Goal: Task Accomplishment & Management: Use online tool/utility

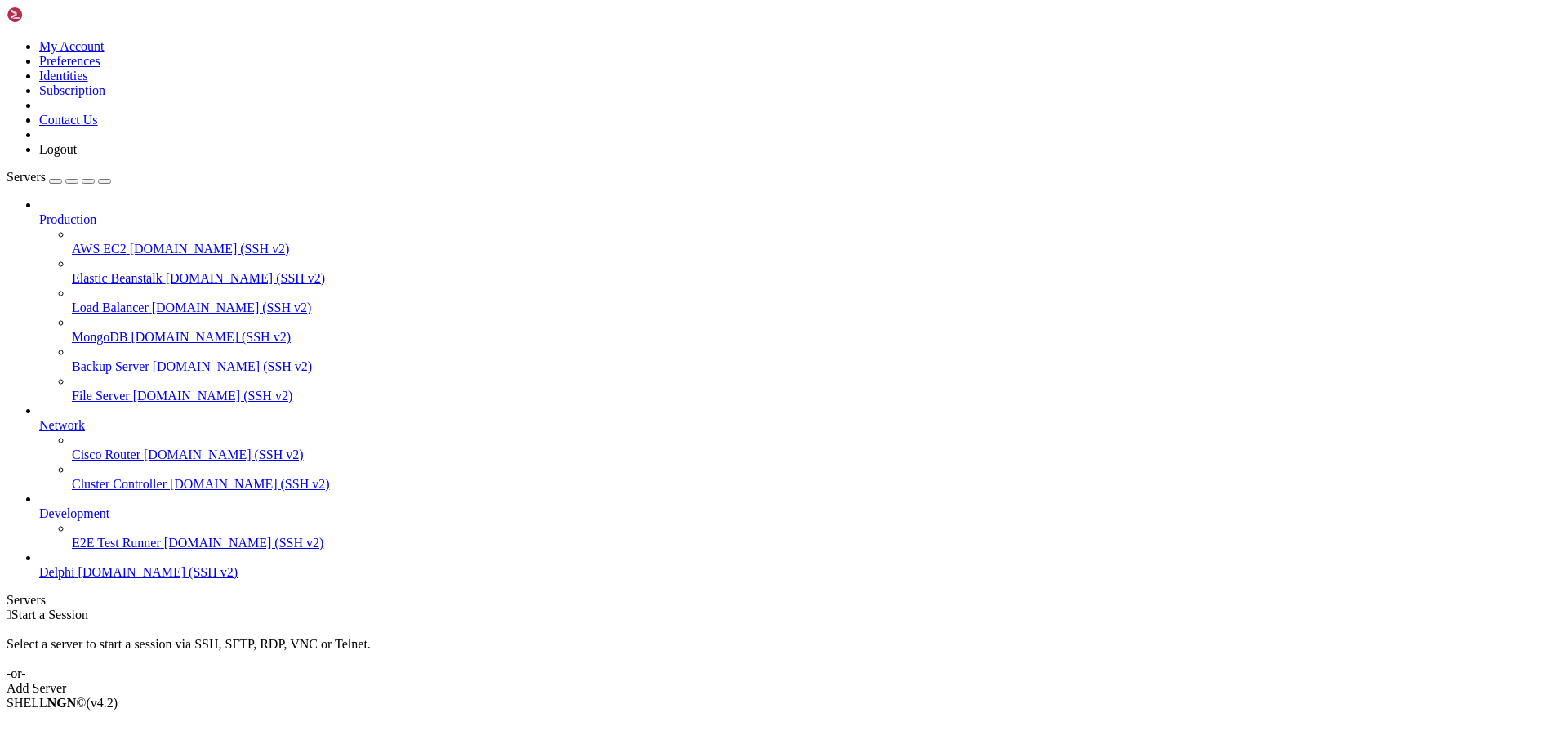
click at [72, 579] on span "Delphi" at bounding box center [57, 571] width 36 height 14
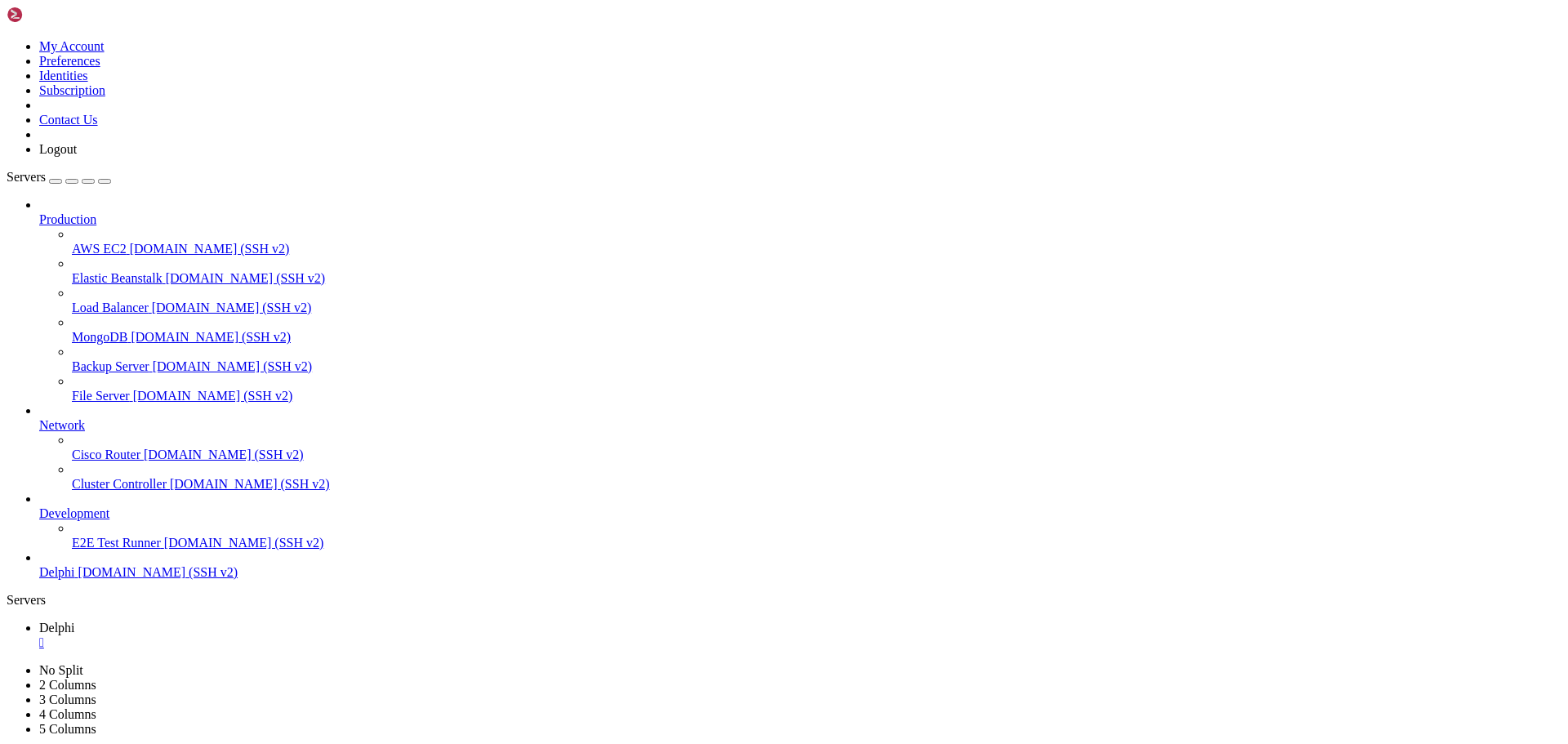
type input "/home/bias76/delphi"
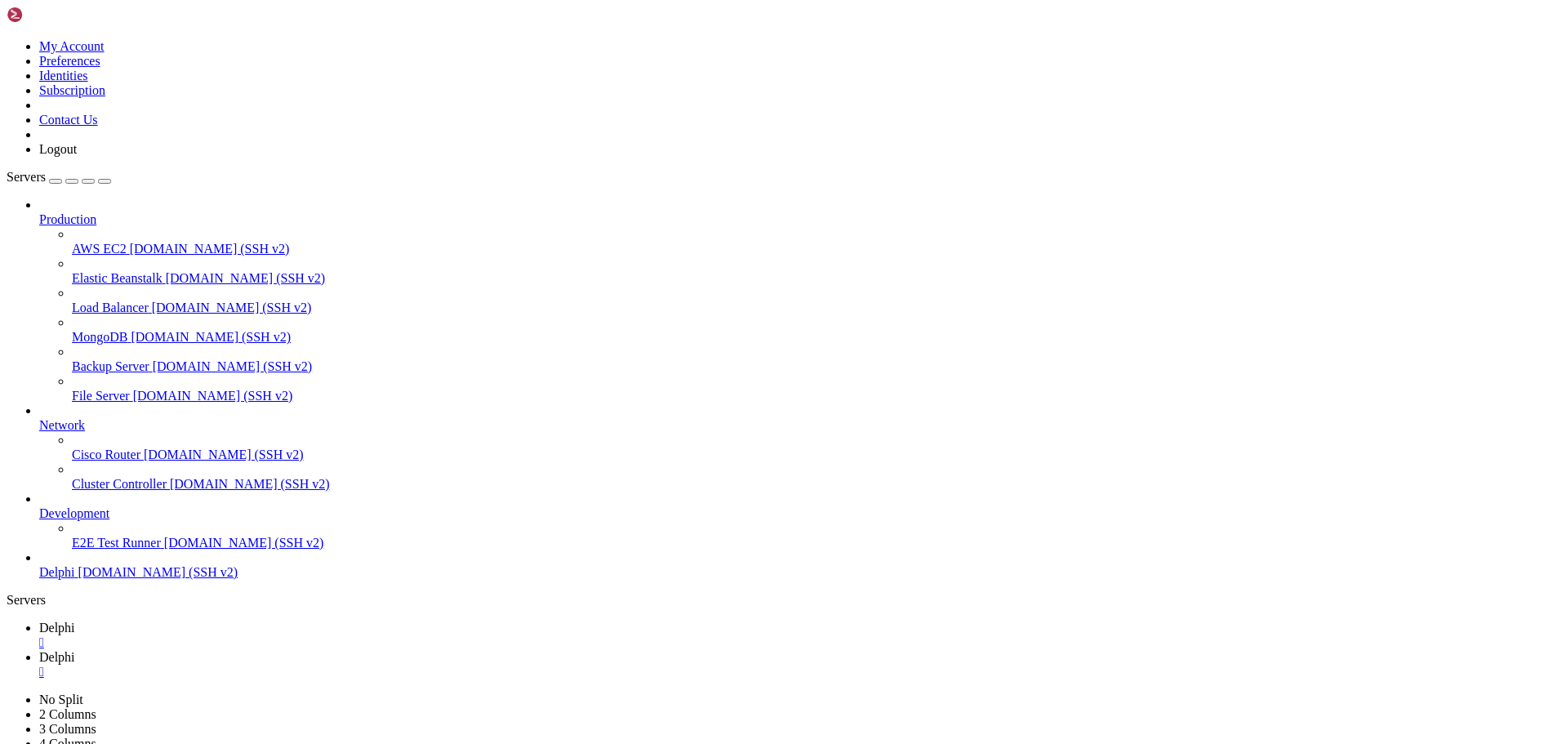
type textarea "raise"
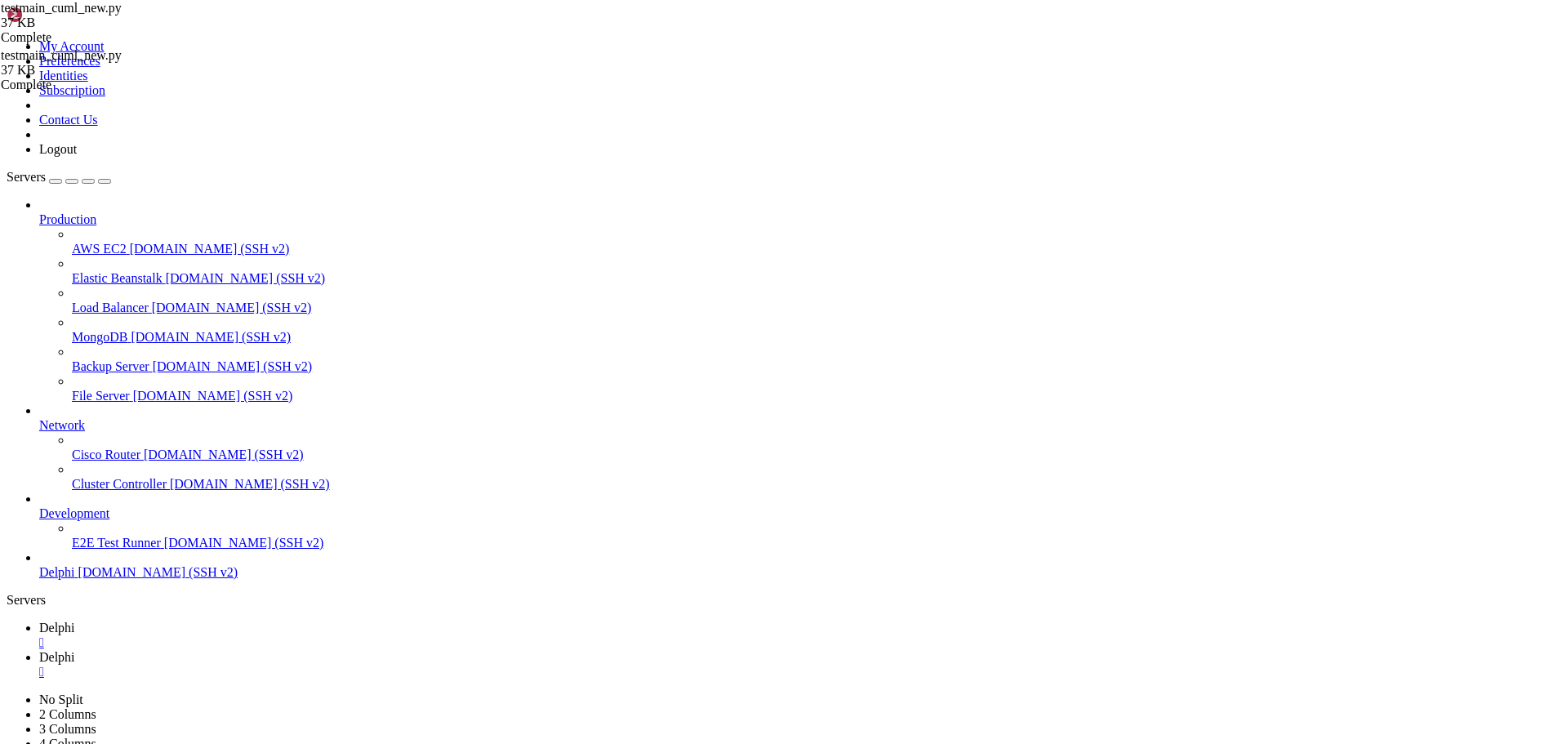
type textarea "raise"
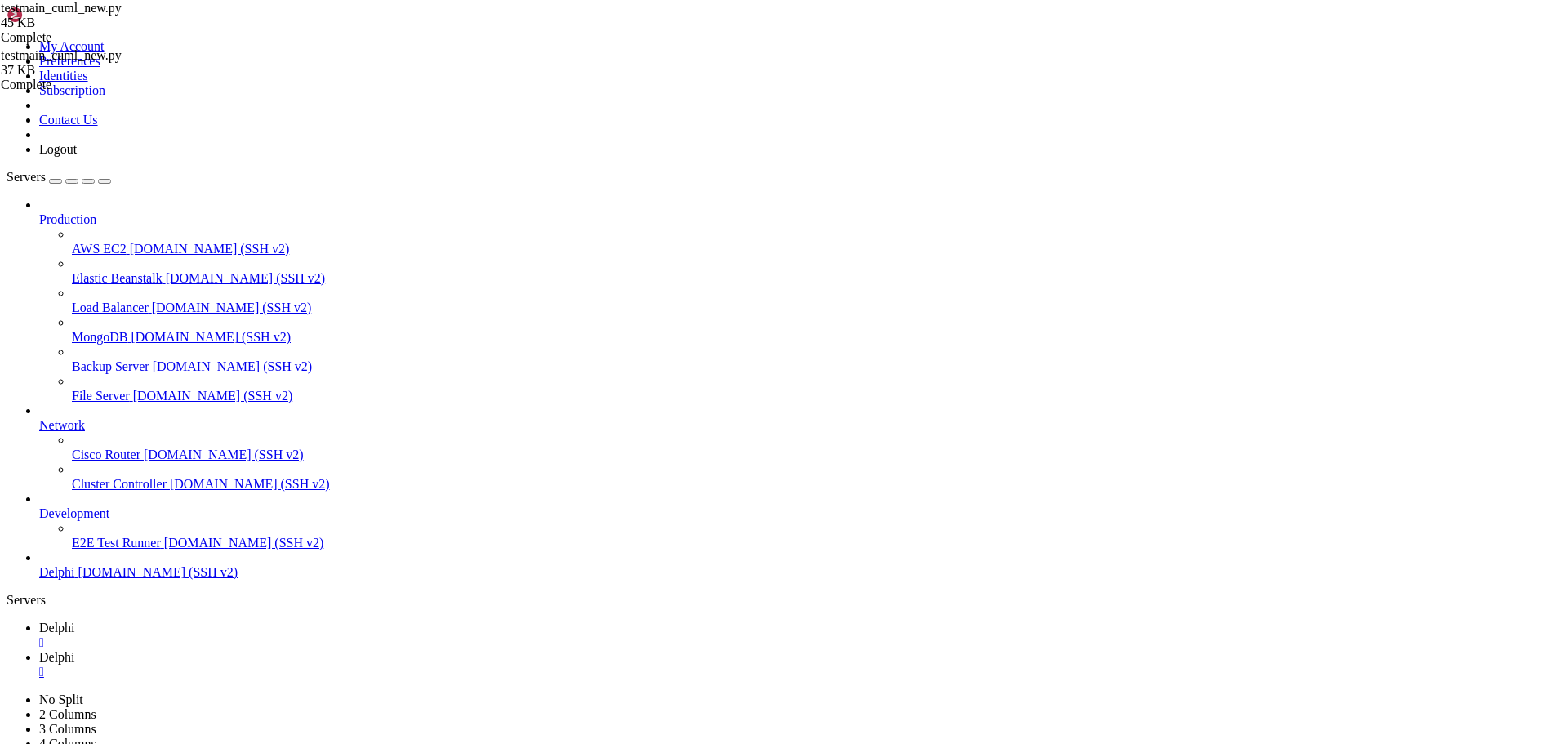
type textarea "args = parser.parse_args() main(pattern_length=args.pattern_length, offset=args…"
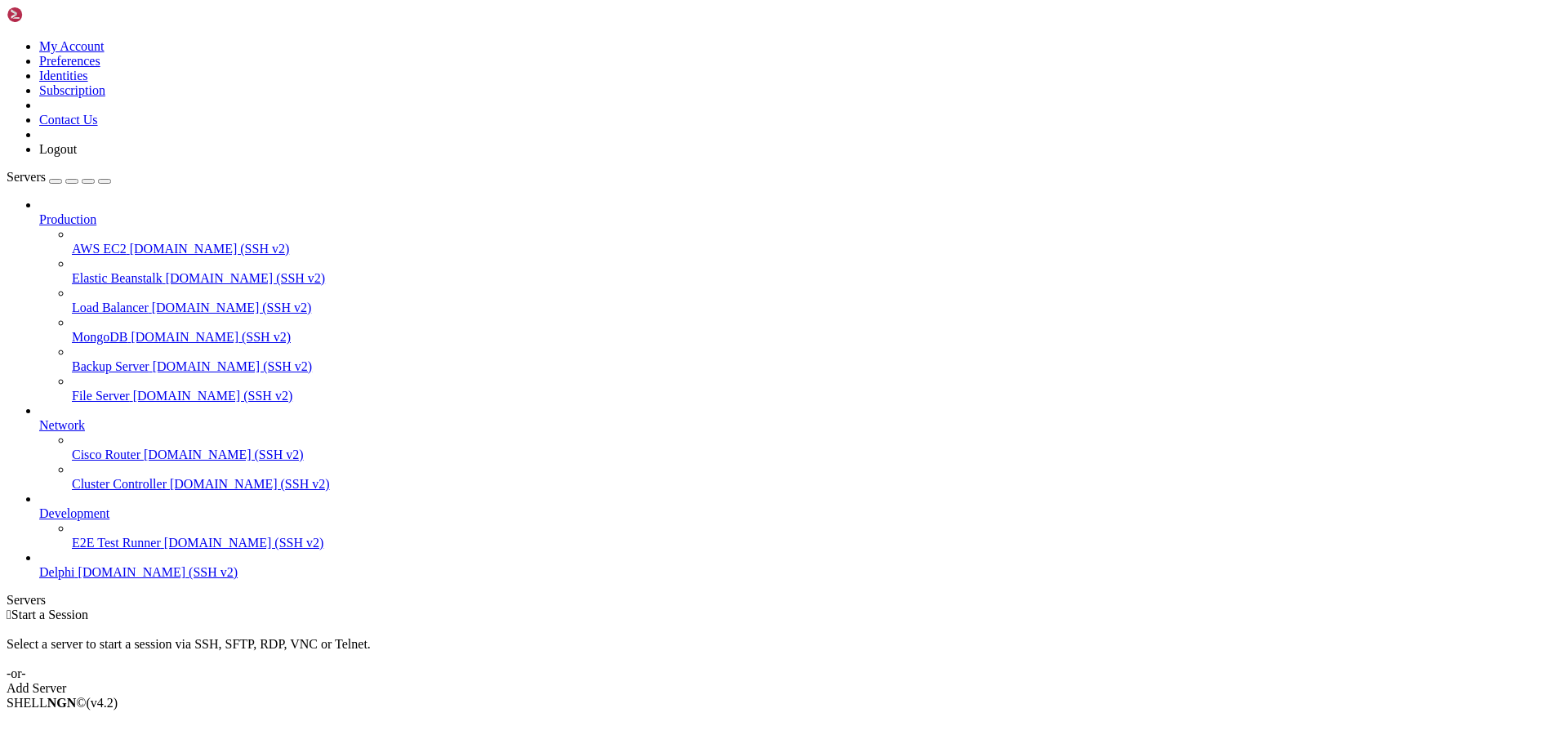
click at [75, 579] on span "Delphi" at bounding box center [57, 571] width 36 height 14
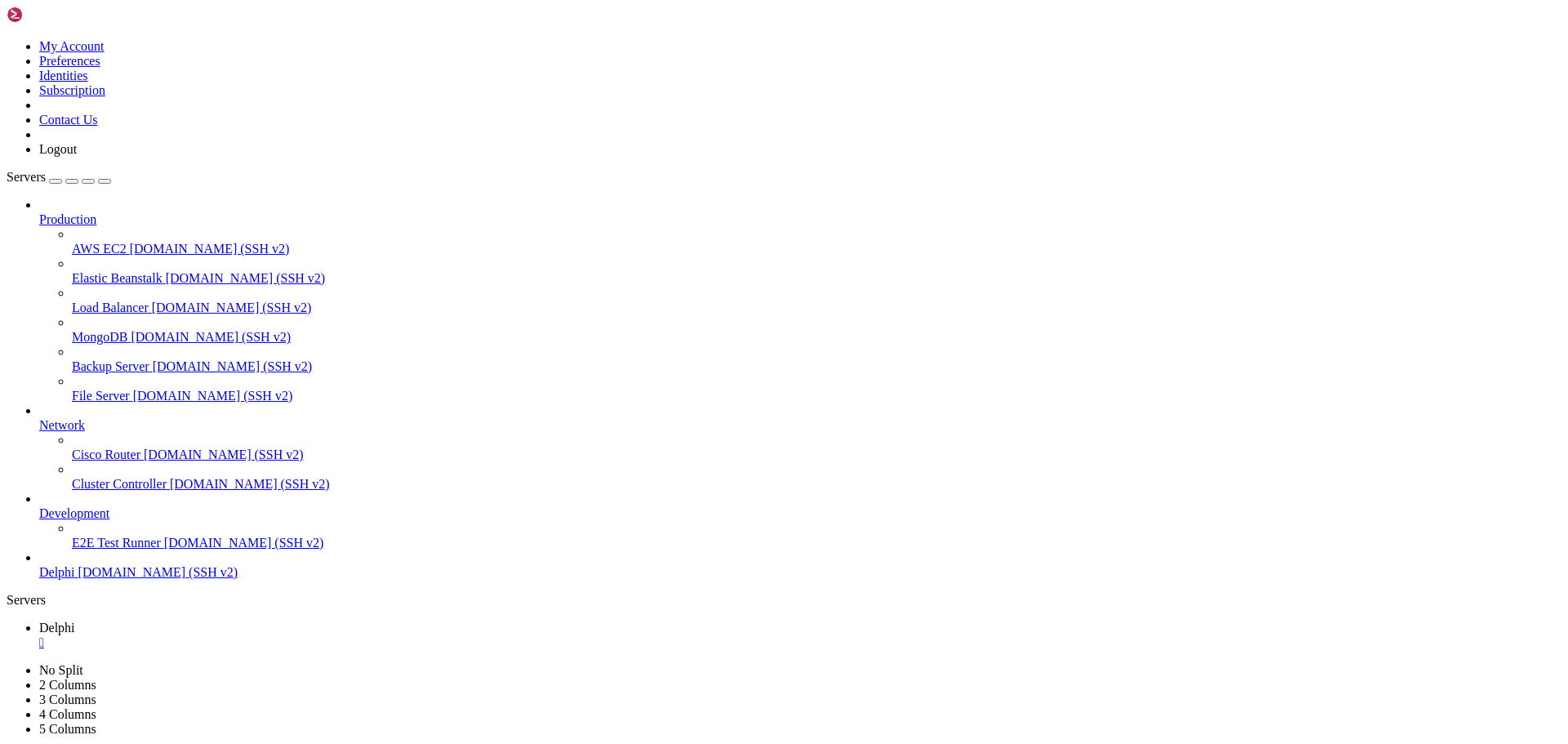
type input "/home/bias76/delphi"
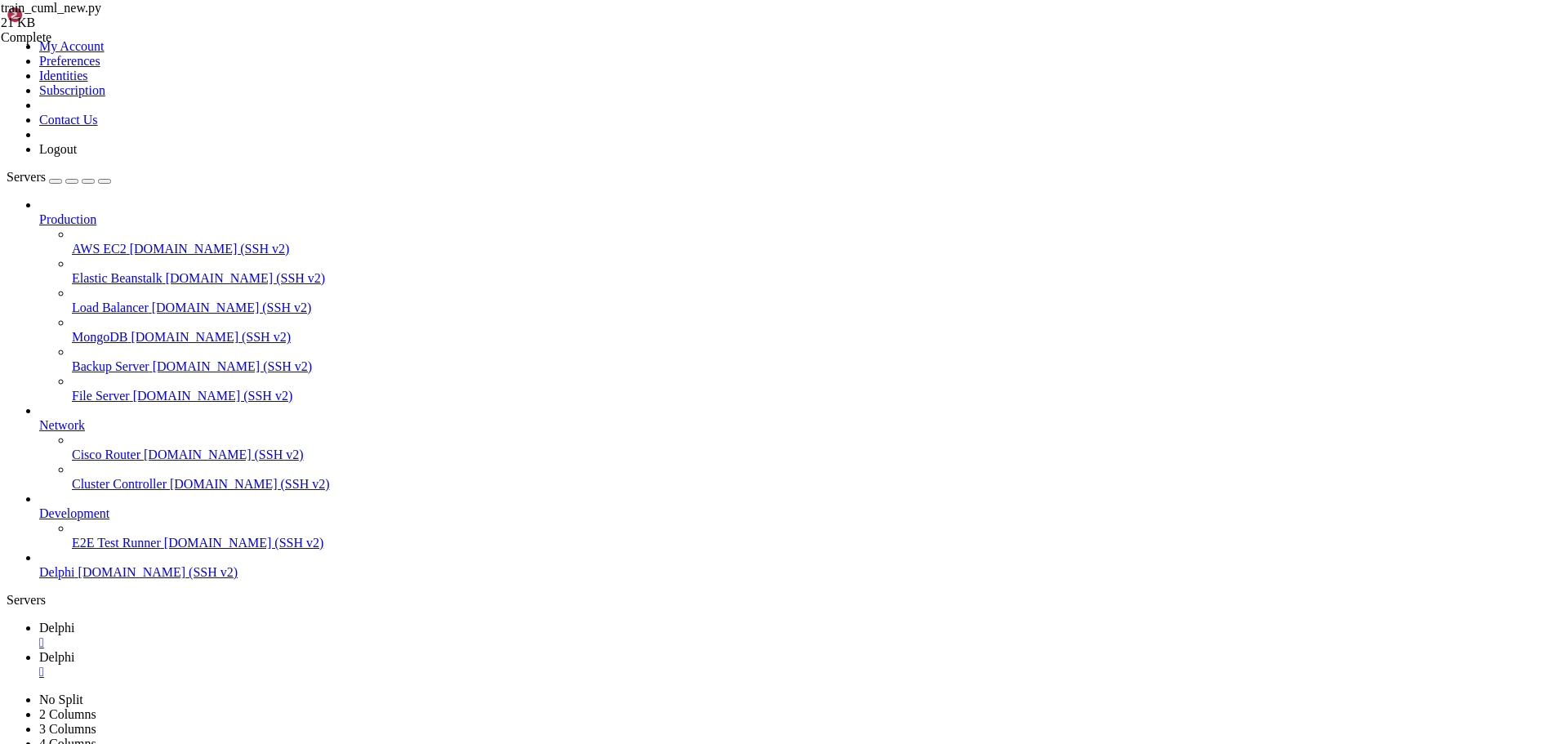
scroll to position [0, 17]
drag, startPoint x: 445, startPoint y: 404, endPoint x: 265, endPoint y: 403, distance: 180.0
drag, startPoint x: 361, startPoint y: 490, endPoint x: 265, endPoint y: 472, distance: 97.7
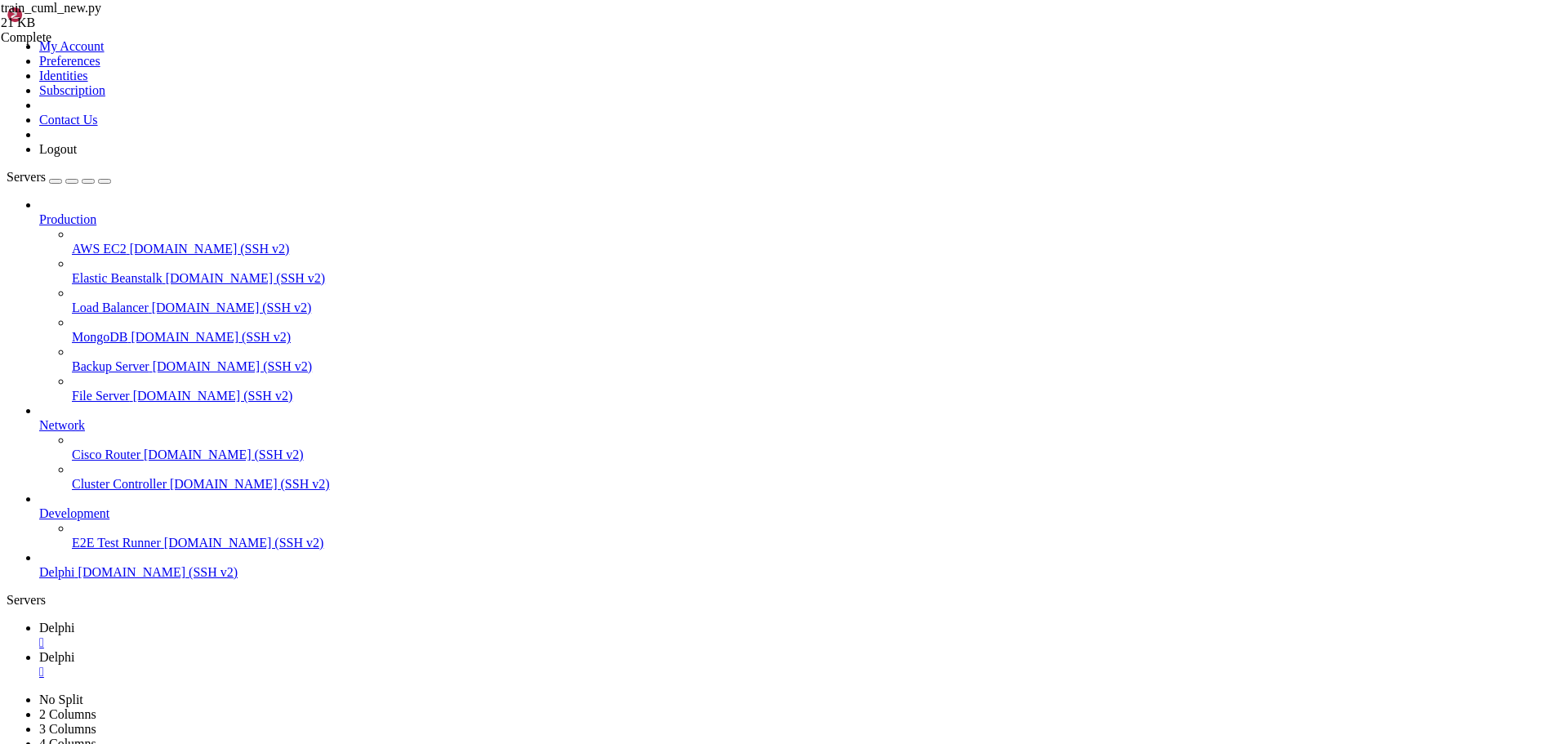
scroll to position [0, 16]
type textarea "'open','close','high','low','volume'"
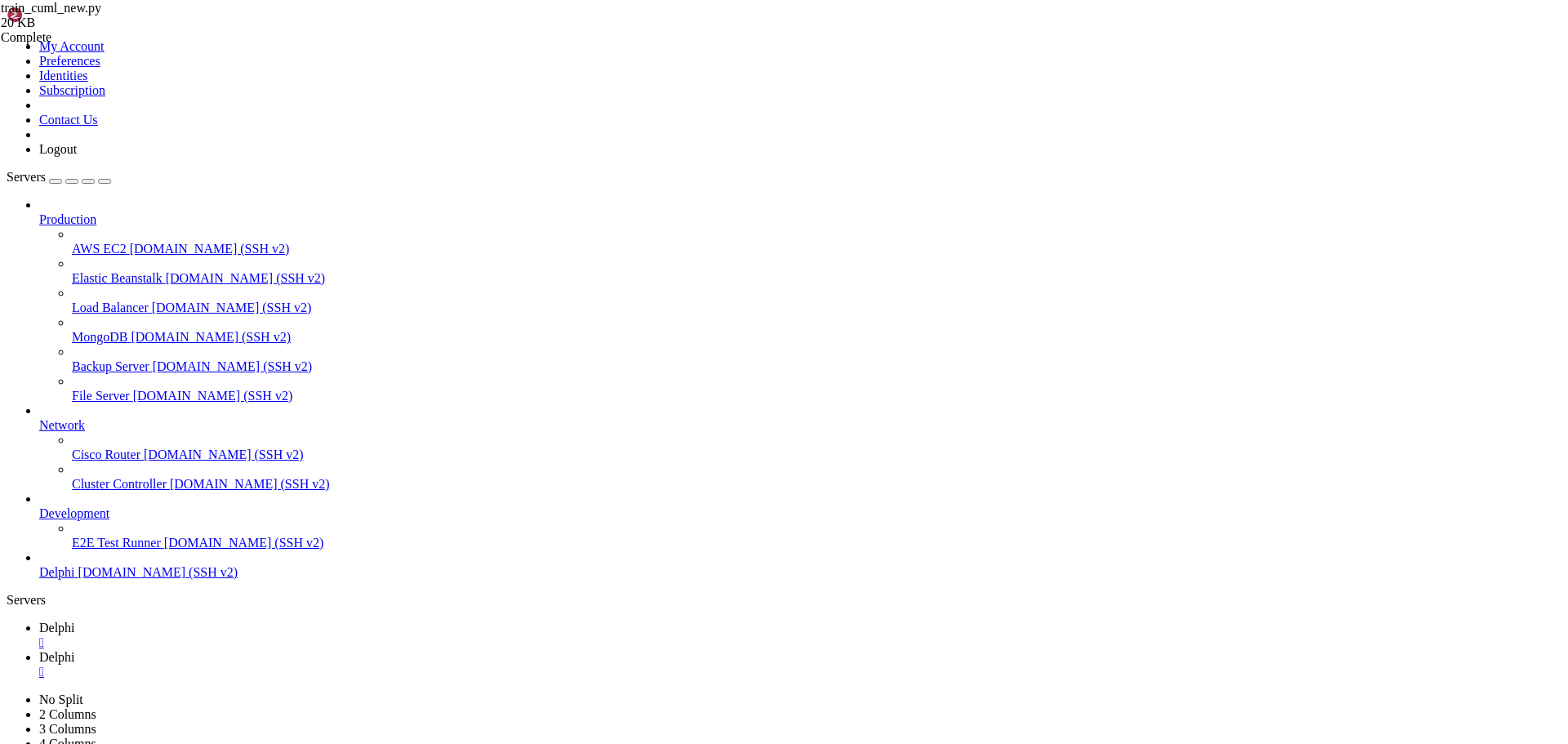
type textarea "main(pattern_length=args.pattern_length, offset=args.offset, balance_strategy=a…"
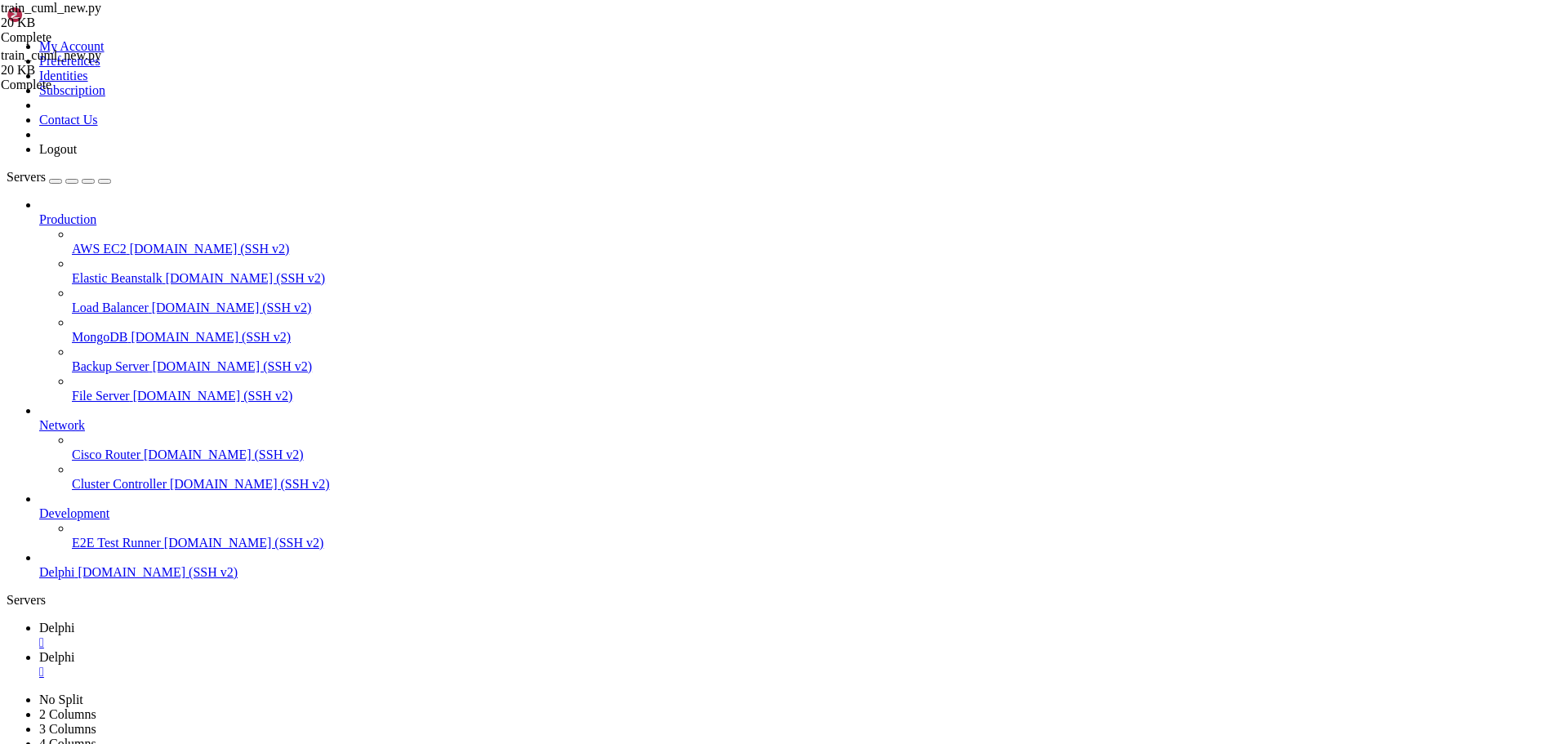
scroll to position [1918, 0]
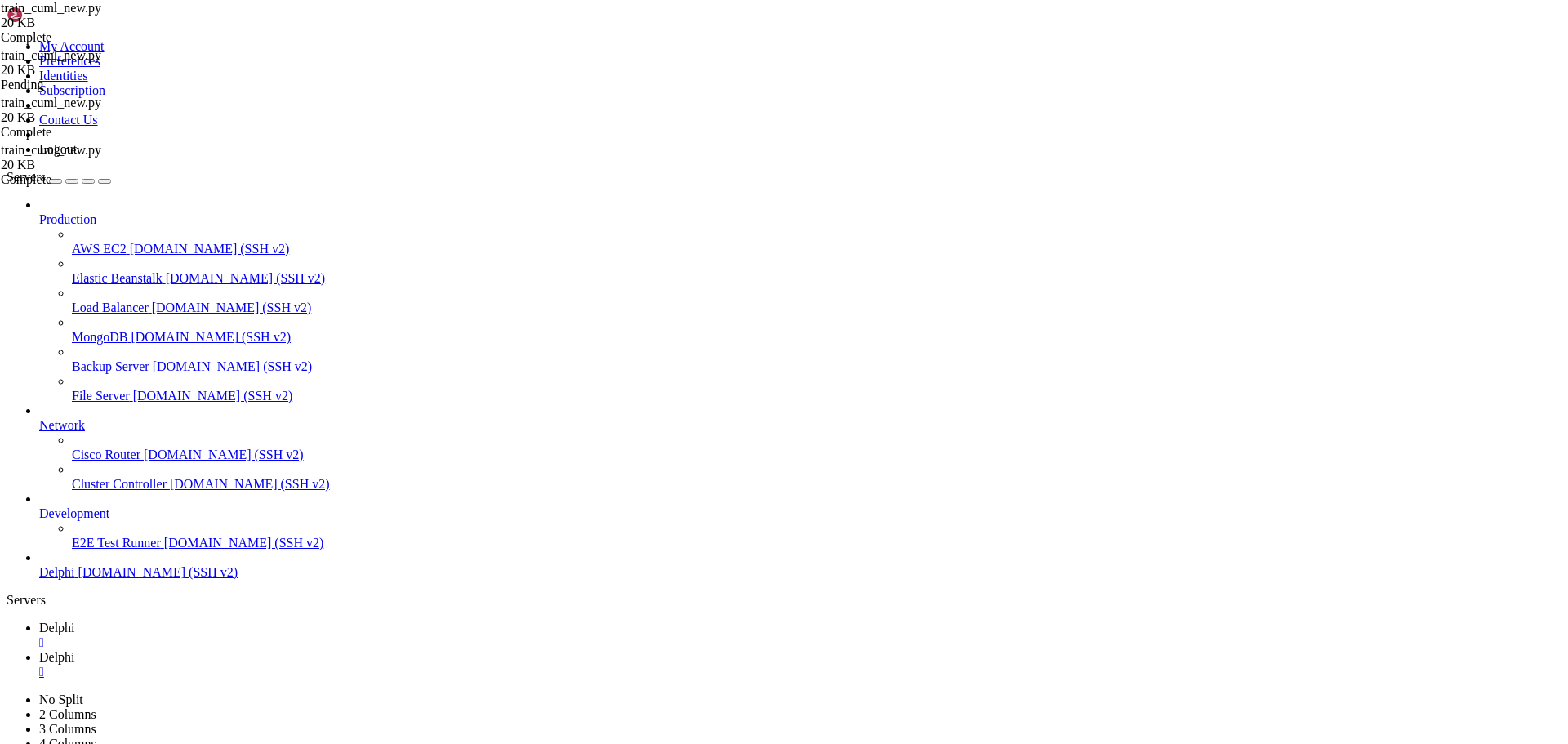
type textarea "main(pattern_length=args.pattern_length, offset=args.offset, balance_strategy=a…"
type textarea "import logging"
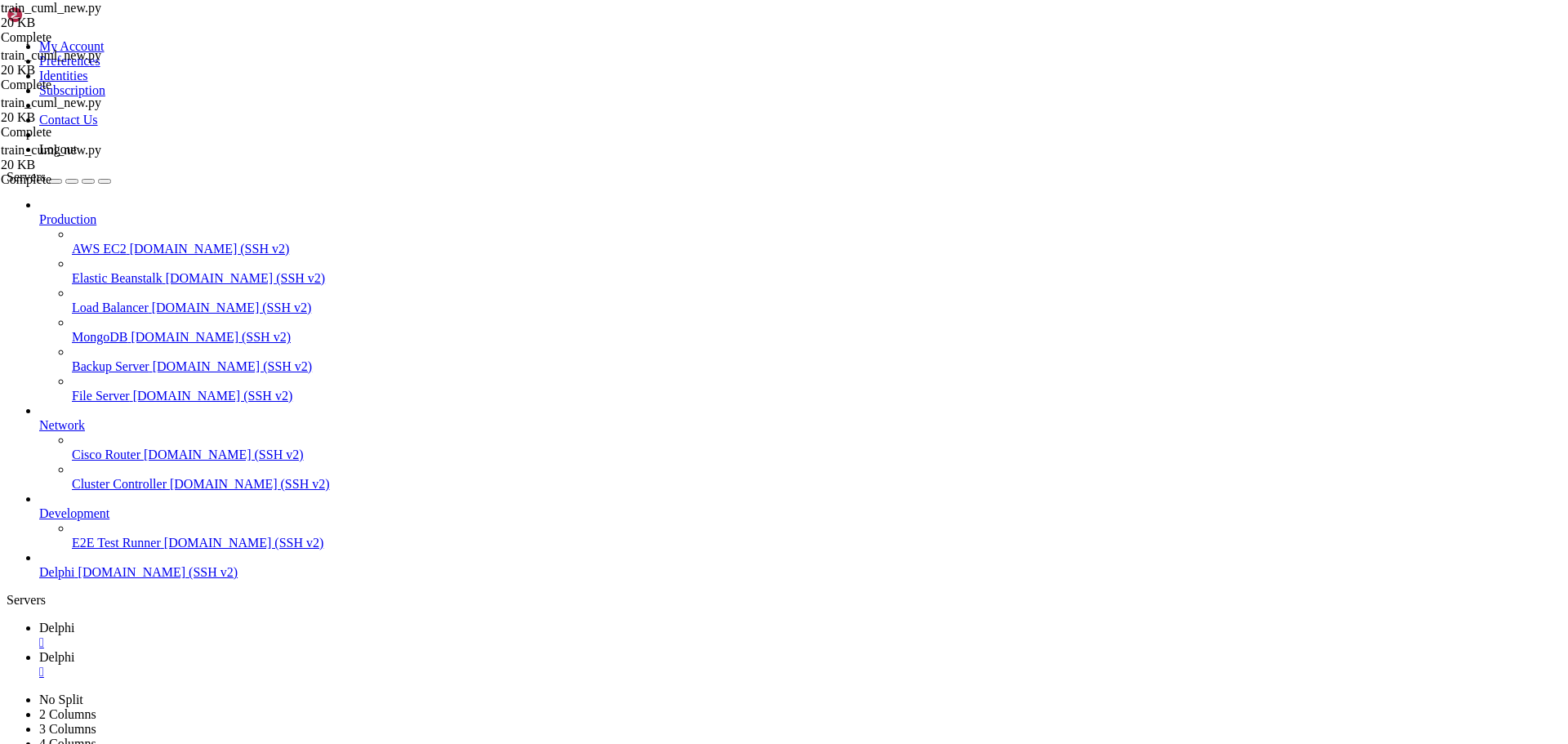
scroll to position [0, 0]
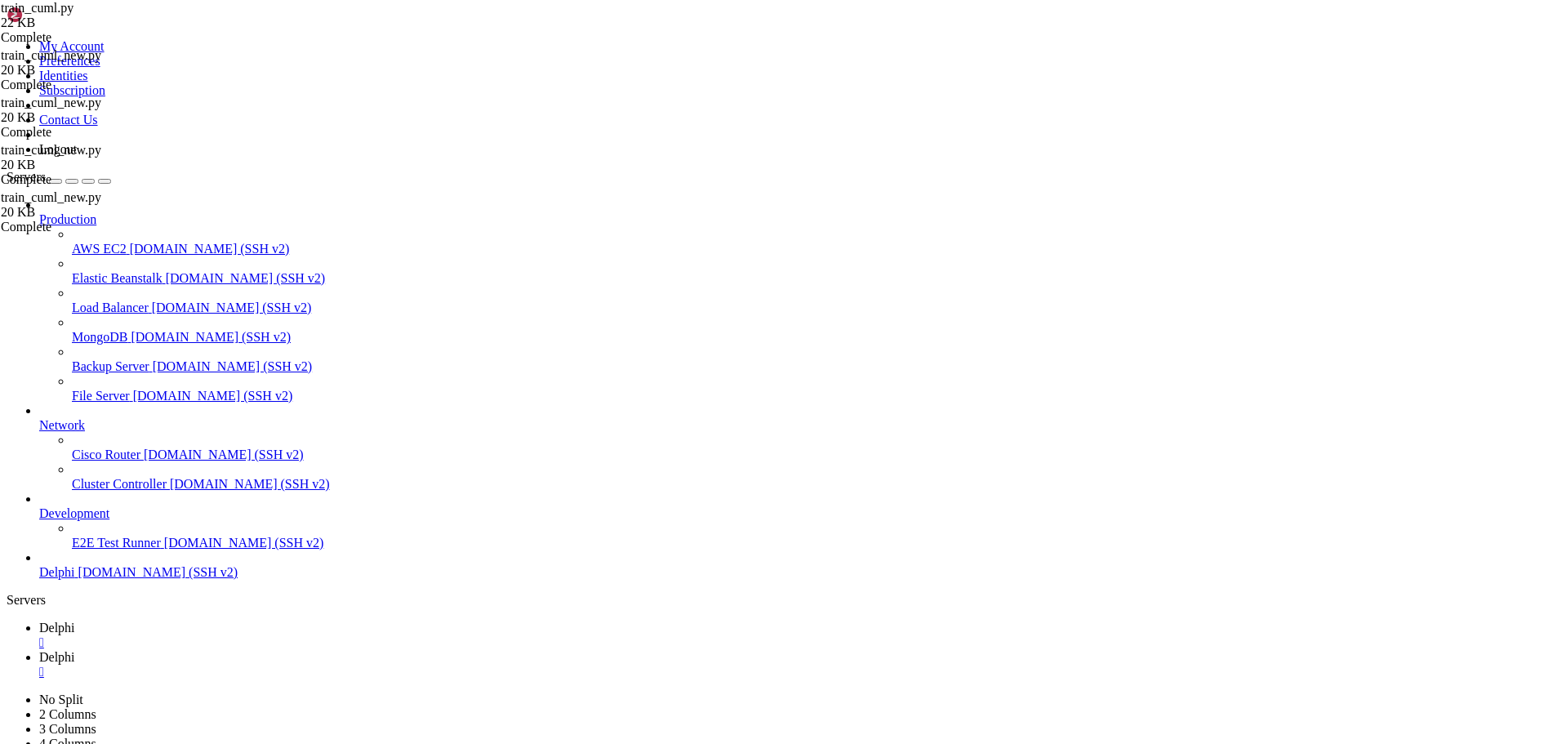
scroll to position [196, 0]
drag, startPoint x: 490, startPoint y: 499, endPoint x: 290, endPoint y: 359, distance: 244.1
type textarea "__ALLOWED_COLUMNS = ["
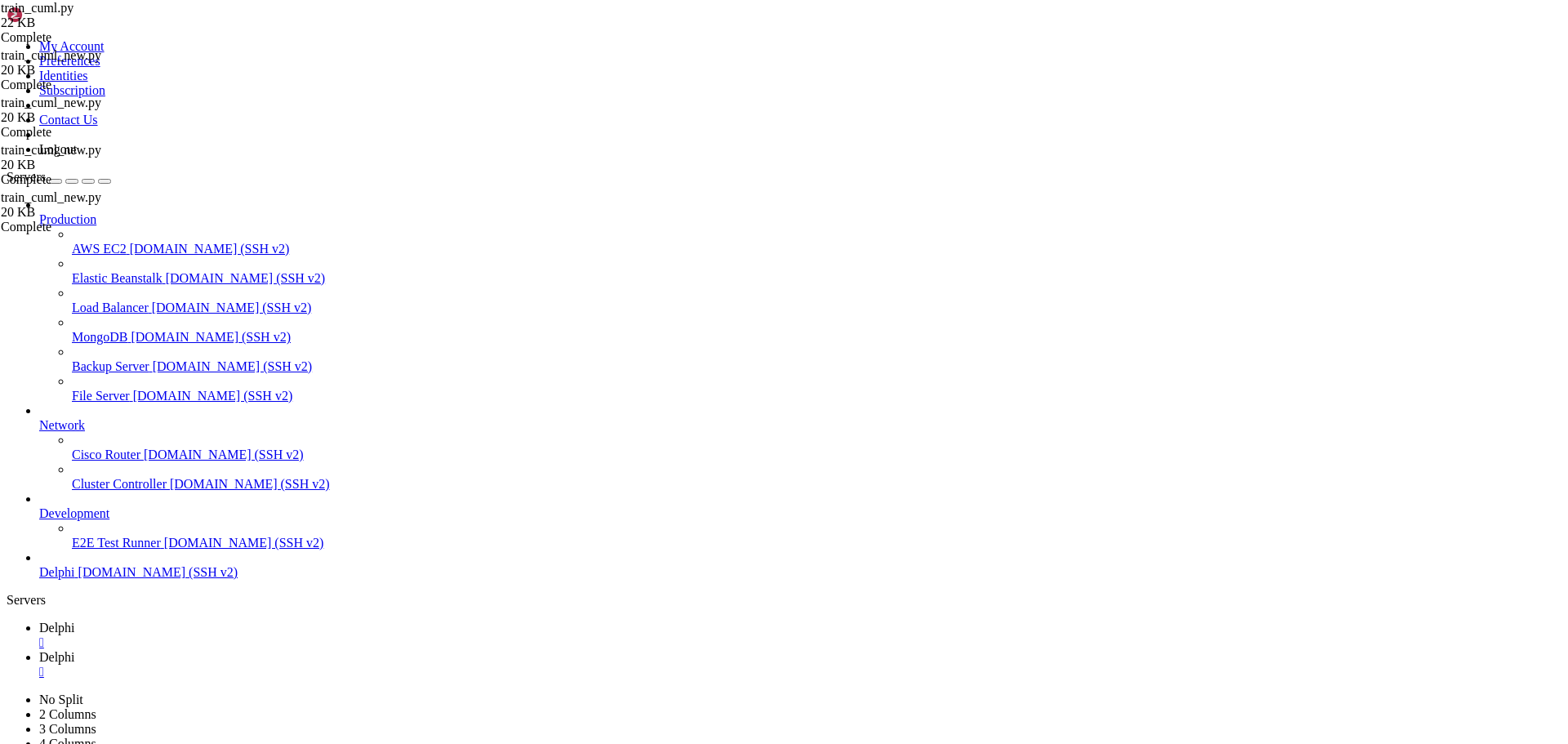
scroll to position [0, 0]
drag, startPoint x: 258, startPoint y: 283, endPoint x: 209, endPoint y: 236, distance: 67.9
type textarea "_ALLOWED_COLUMNS = [ 'others_dlr', 'momentum_stoch', 'momentum_stoch_rsi', 'mom…"
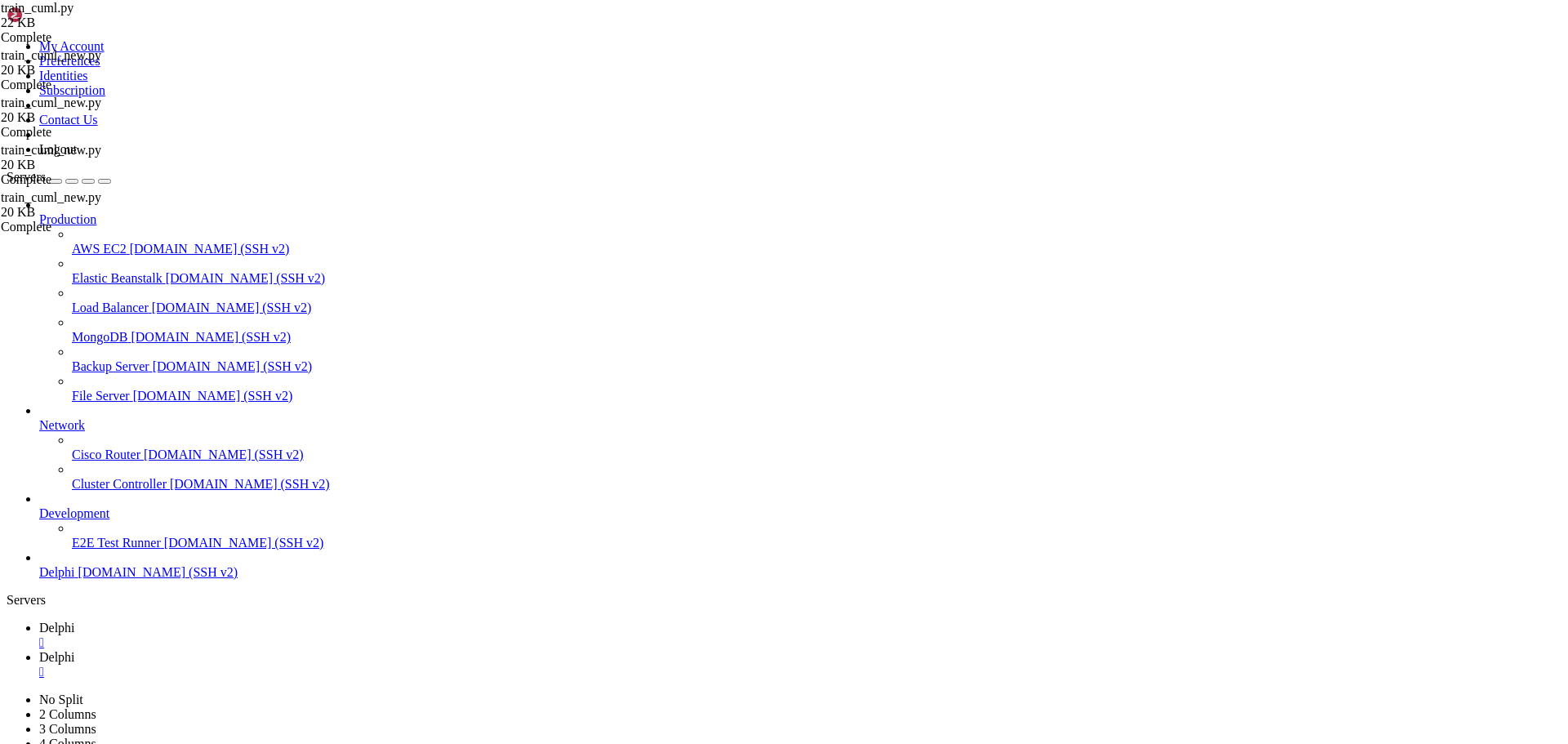
drag, startPoint x: 376, startPoint y: 394, endPoint x: 213, endPoint y: 363, distance: 165.9
type textarea "'pda', 'pda_steepness', 'vwd', 'vwd_steepness', 'npr', 'npr_steepness', 'vwr', …"
drag, startPoint x: 415, startPoint y: 334, endPoint x: 263, endPoint y: 308, distance: 154.2
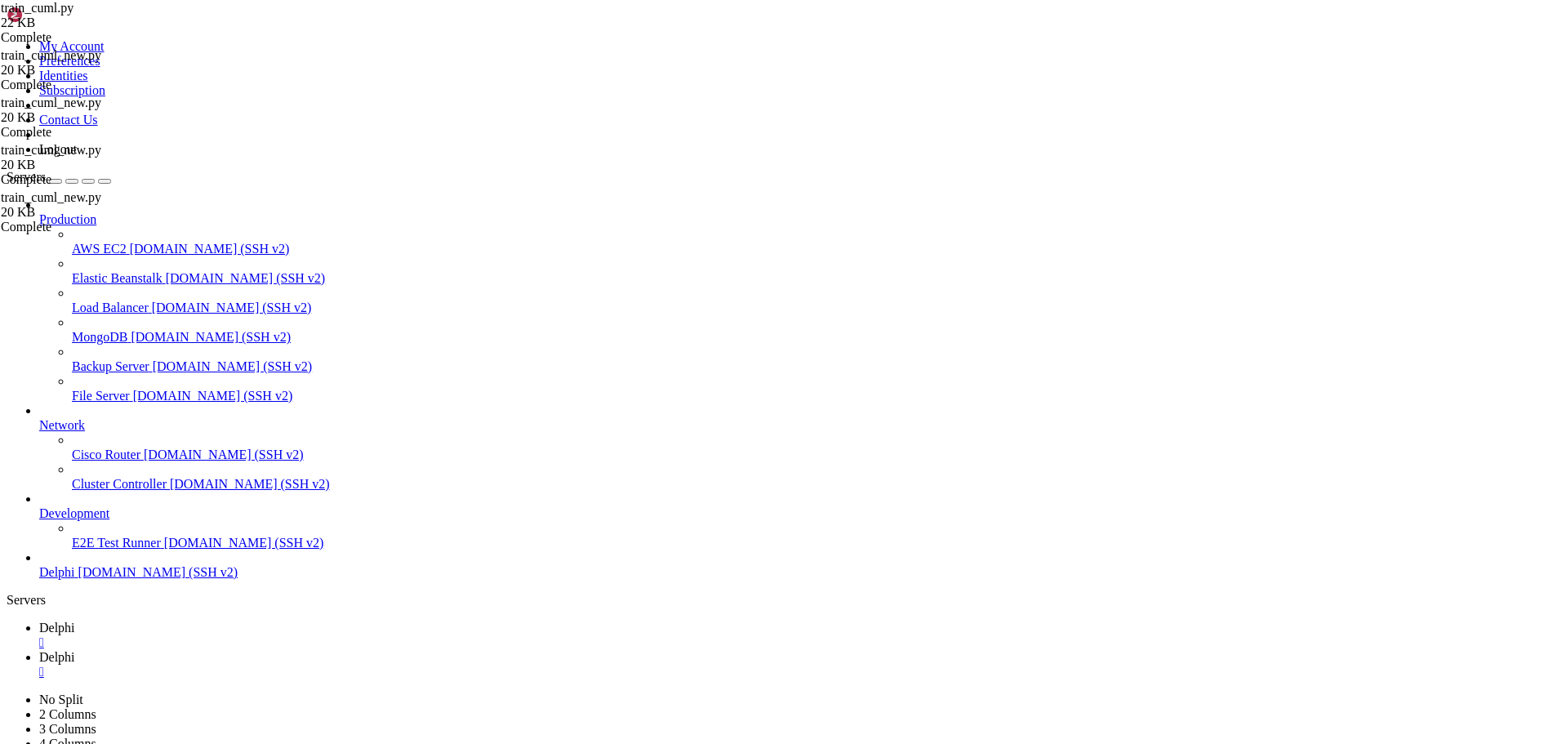
type textarea "'pda', 'pda_steepness', 'vwd', 'vwd_steepness', 'npr', 'npr_steepness',"
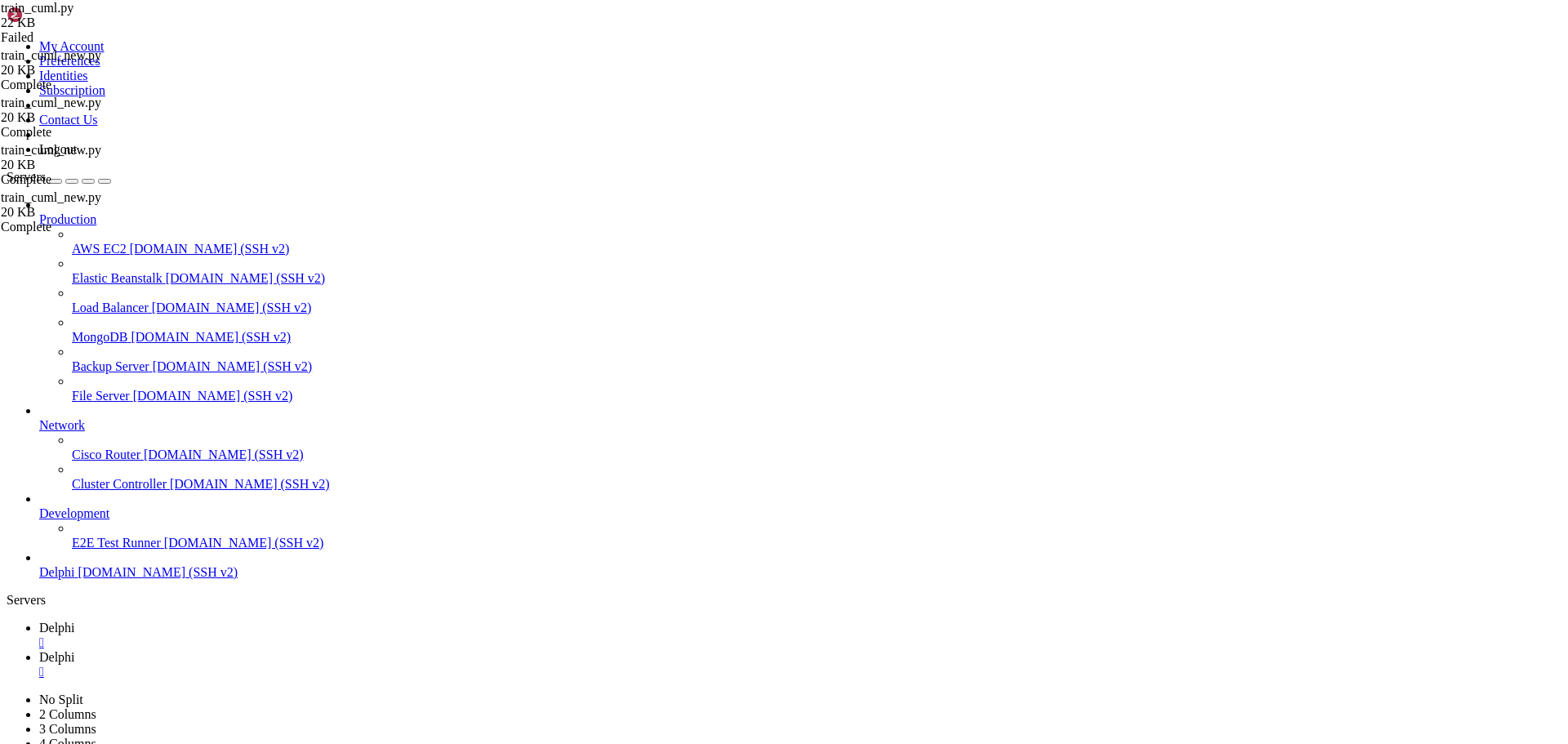
drag, startPoint x: 372, startPoint y: 432, endPoint x: 265, endPoint y: 404, distance: 110.6
type textarea "'pda', 'pda_steepness', 'vwd', 'vwd_steepness', 'npr', 'npr_steepness', 'vwr', …"
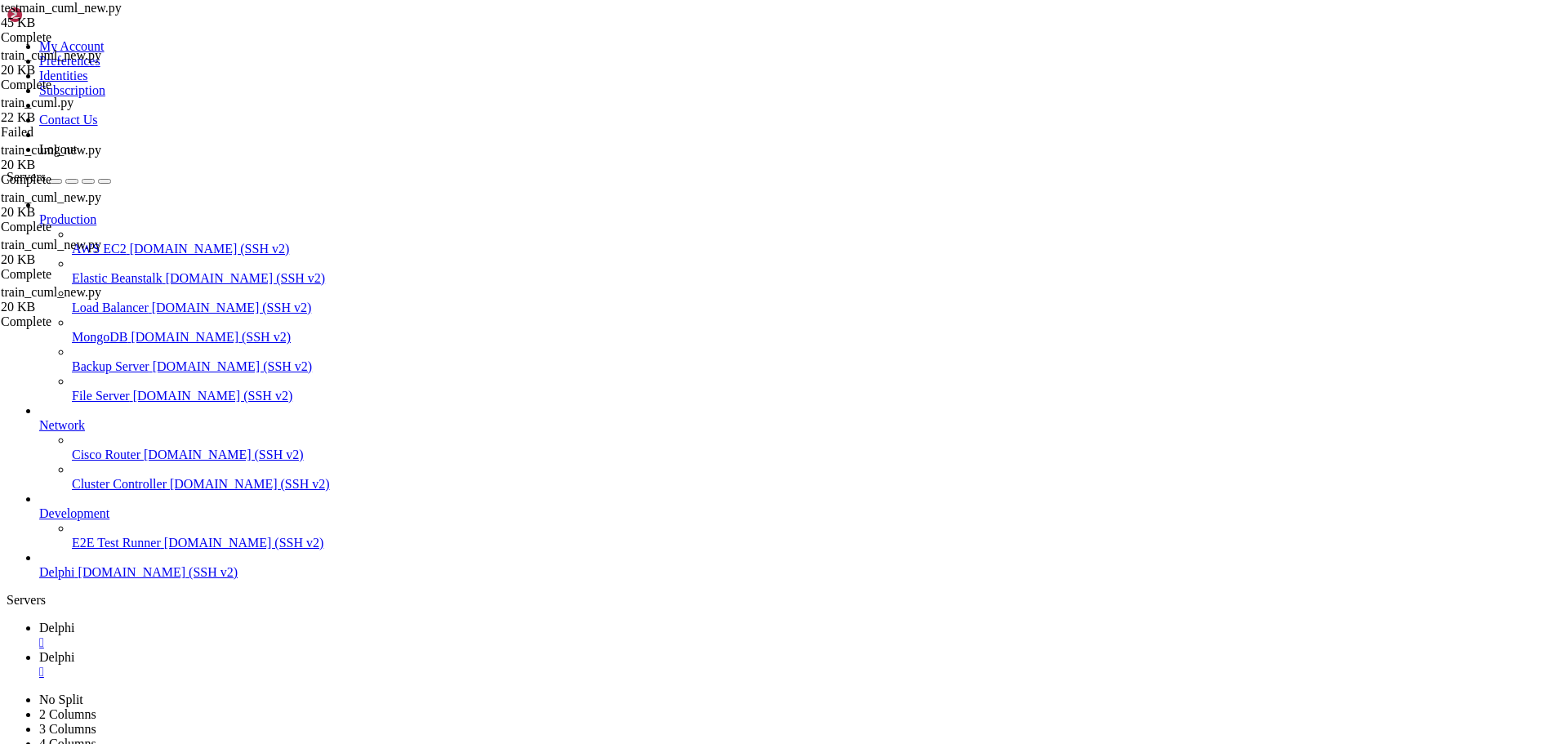
type textarea "FALLBACK_MODEL_PATH = "/home/bias76/delphi/models/delphi_stock_model_20250929_1…"
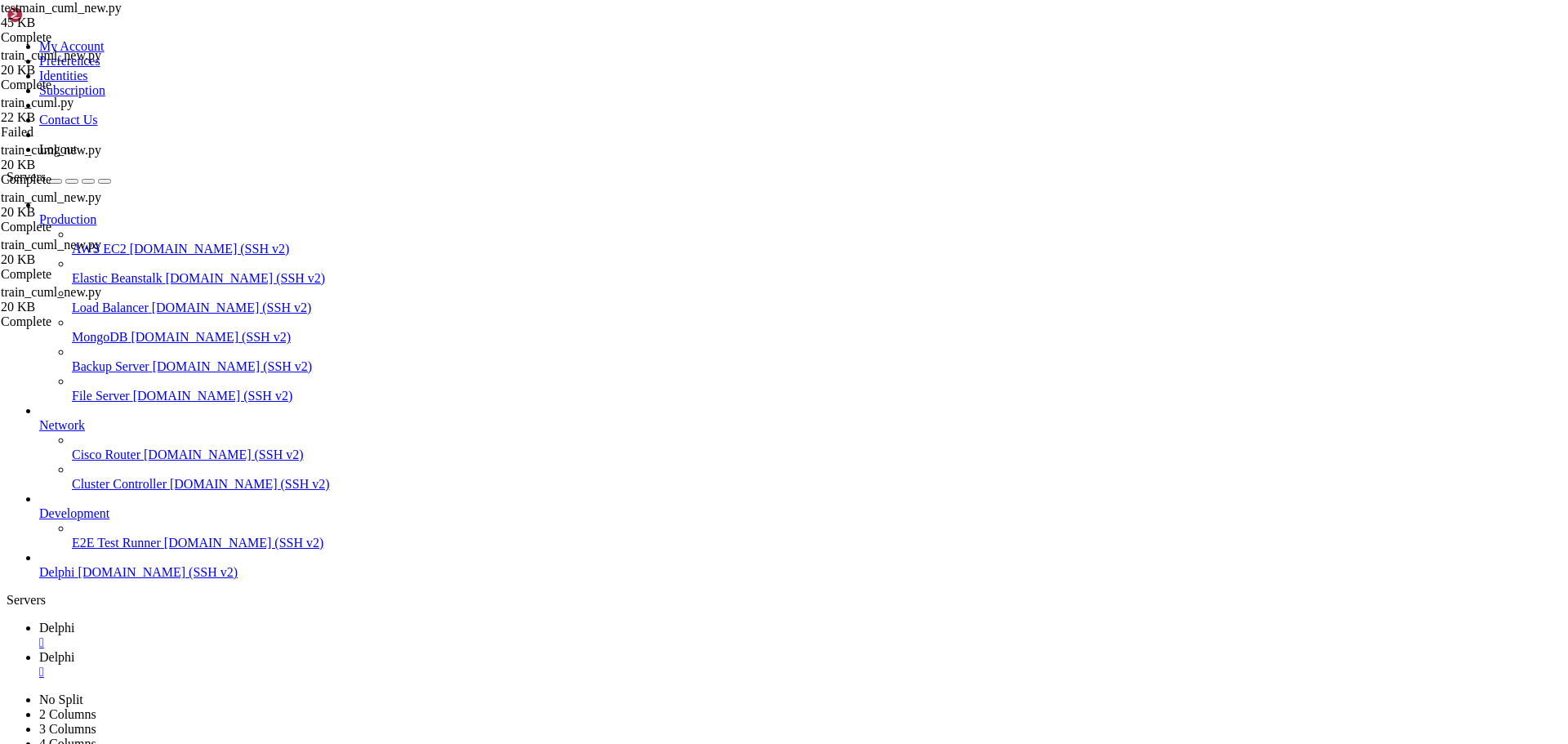
scroll to position [1127, 0]
